Goal: Transaction & Acquisition: Purchase product/service

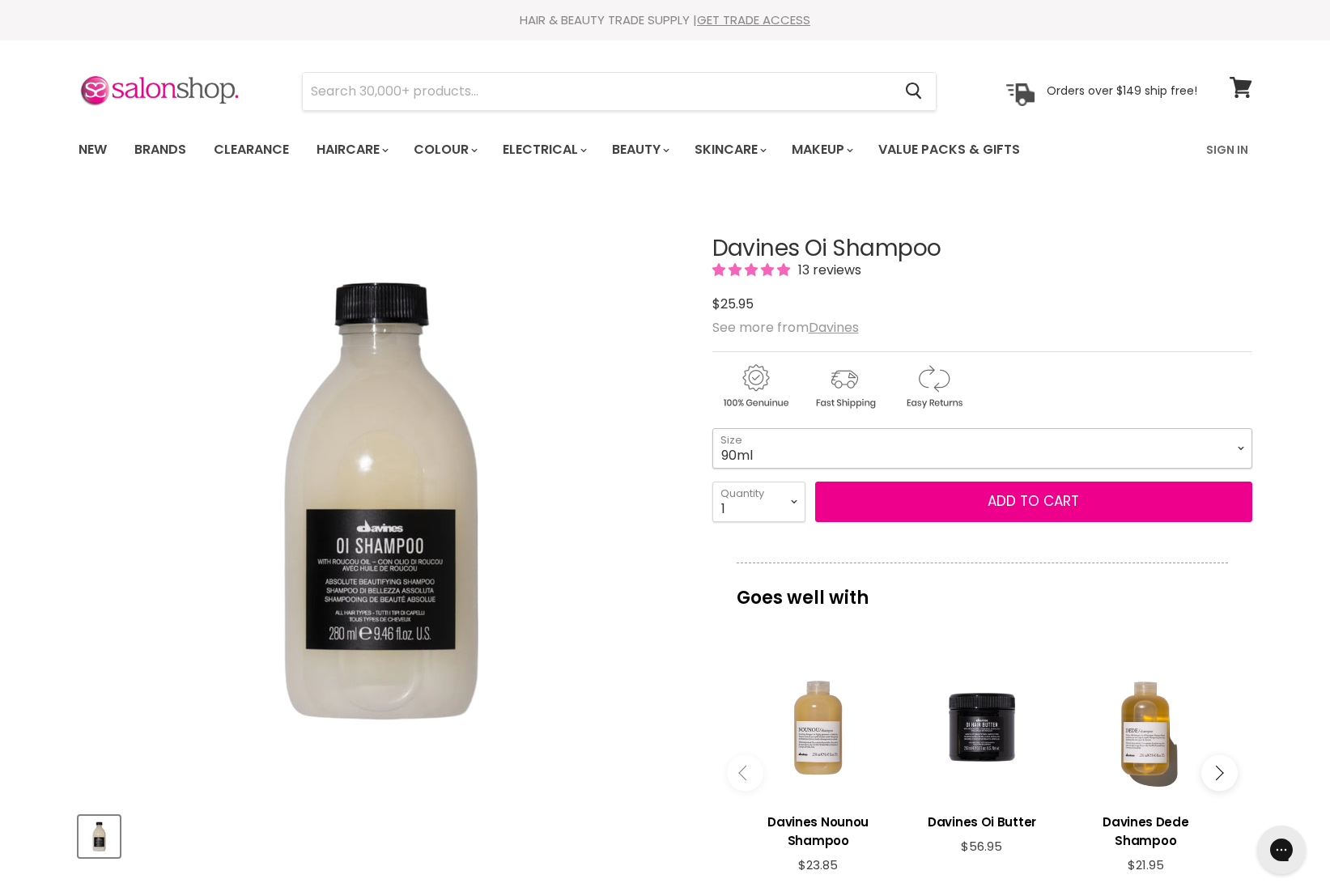
click at [783, 454] on select "90ml 280ml 1 Litre" at bounding box center [982, 448] width 540 height 41
click at [712, 428] on select "90ml 280ml 1 Litre" at bounding box center [982, 448] width 540 height 41
drag, startPoint x: 813, startPoint y: 452, endPoint x: 809, endPoint y: 466, distance: 14.6
click at [813, 452] on select "90ml 280ml 1 Litre" at bounding box center [982, 448] width 540 height 41
click at [712, 428] on select "90ml 280ml 1 Litre" at bounding box center [982, 448] width 540 height 41
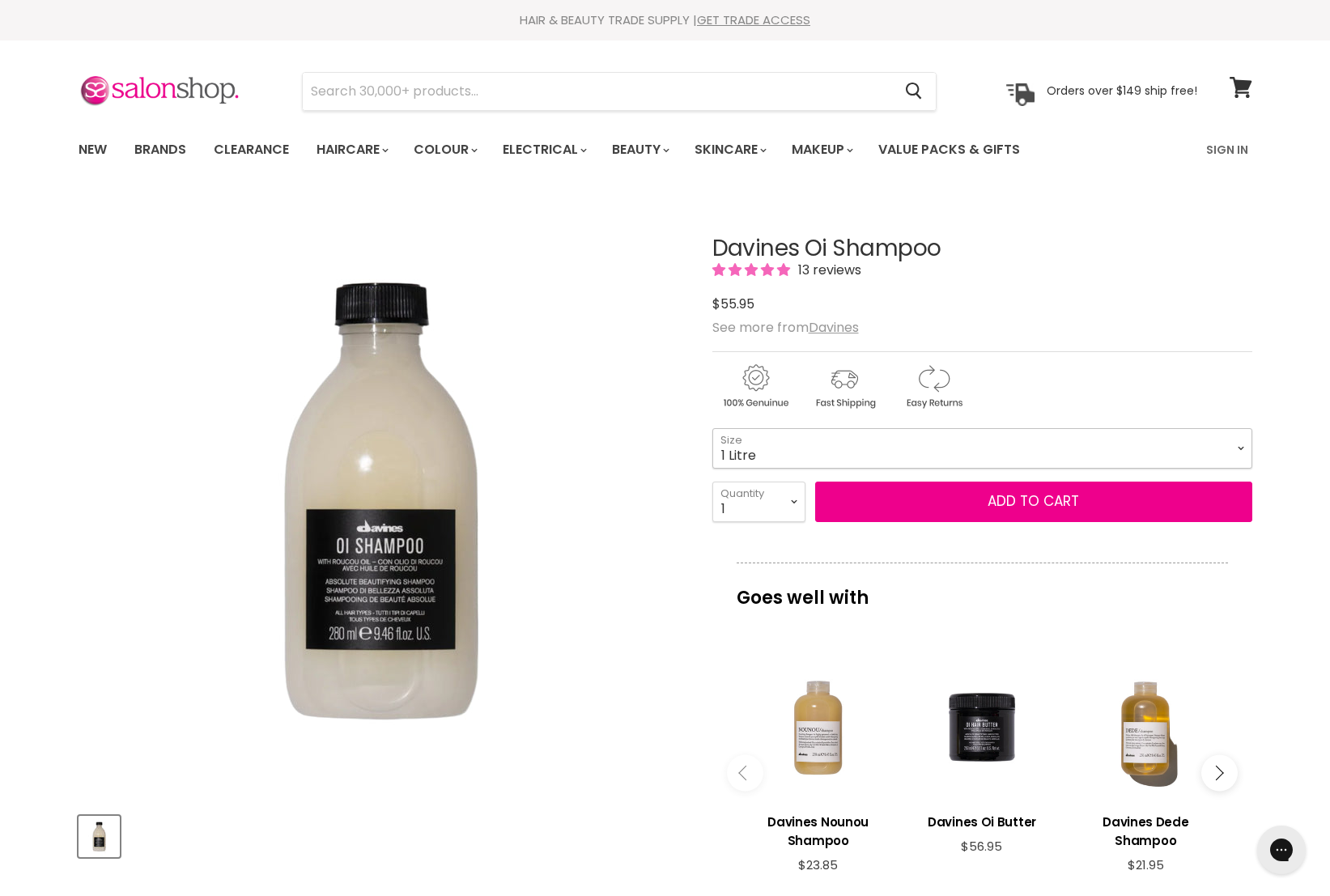
select select "1 Litre"
